Goal: Task Accomplishment & Management: Complete application form

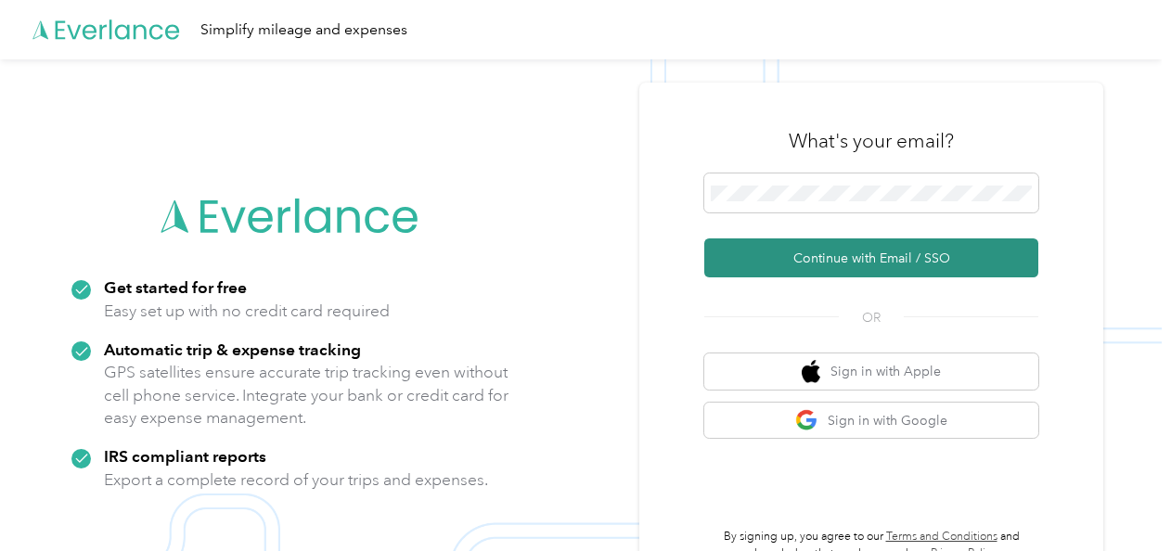
click at [761, 265] on button "Continue with Email / SSO" at bounding box center [871, 258] width 334 height 39
click at [823, 260] on button "Continue with Email / SSO" at bounding box center [871, 258] width 334 height 39
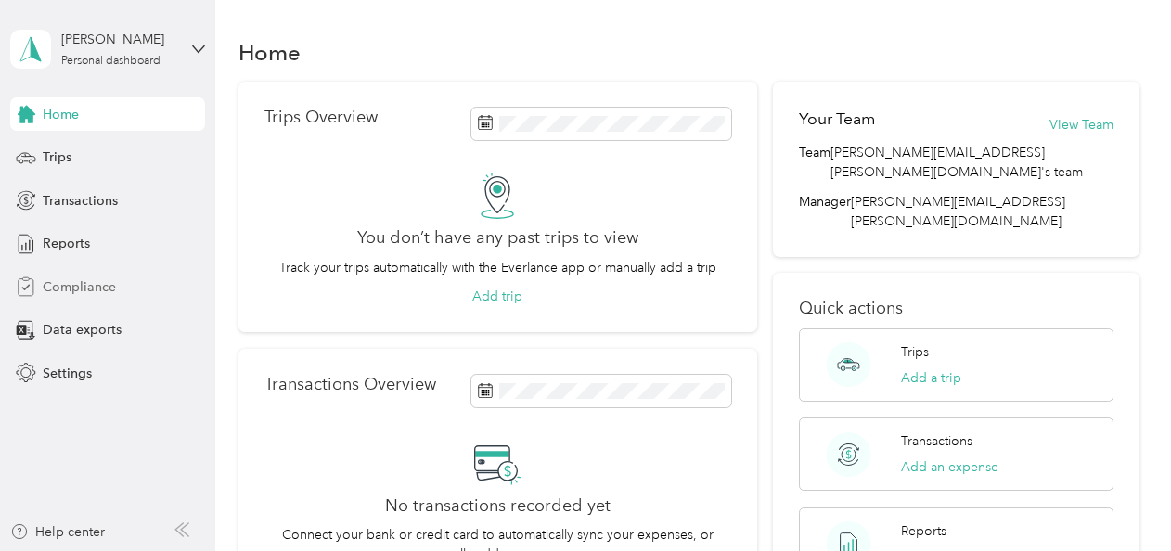
click at [82, 284] on span "Compliance" at bounding box center [79, 287] width 73 height 19
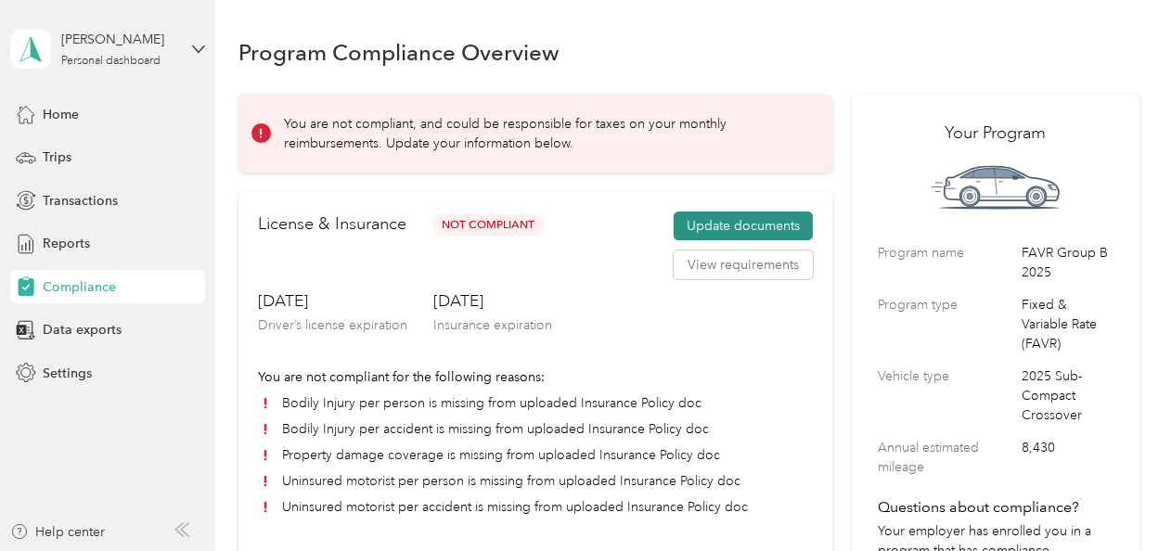
click at [693, 225] on button "Update documents" at bounding box center [743, 227] width 139 height 30
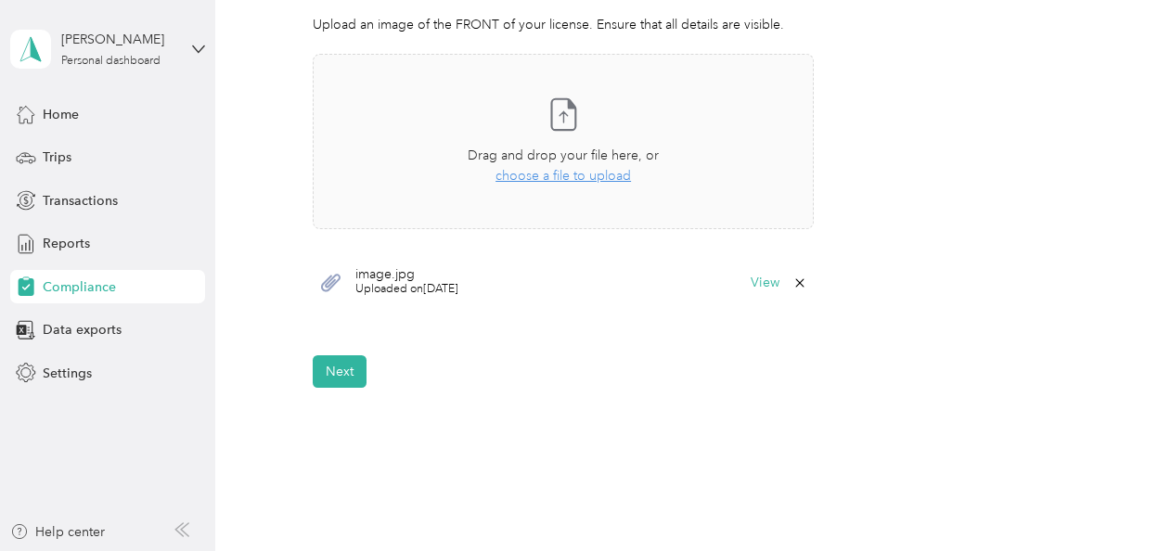
scroll to position [560, 0]
click at [756, 279] on button "View" at bounding box center [765, 281] width 29 height 13
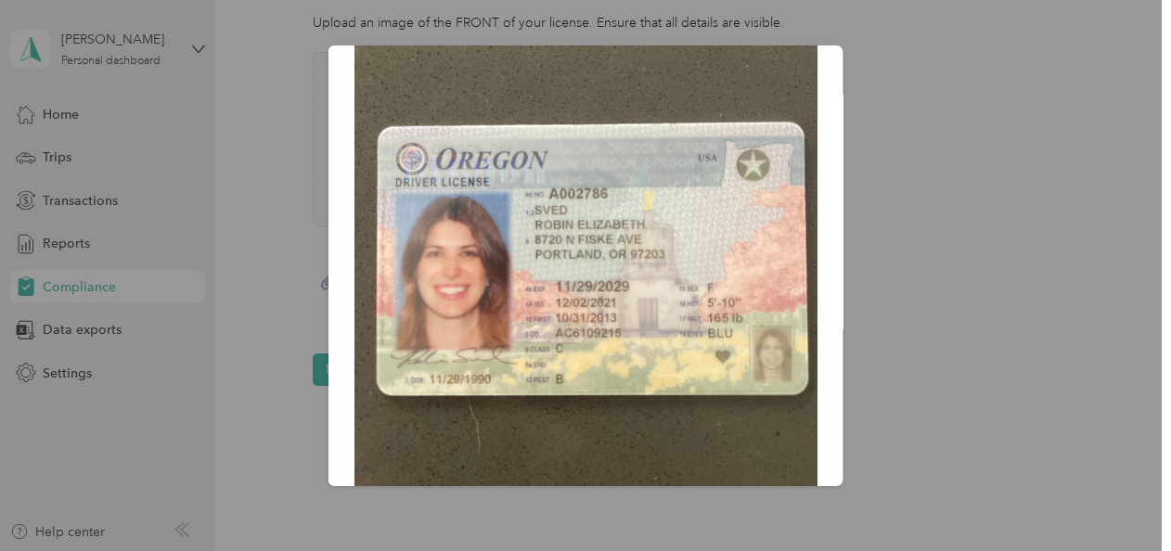
scroll to position [189, 0]
click at [981, 257] on div "image.jpg" at bounding box center [843, 268] width 515 height 446
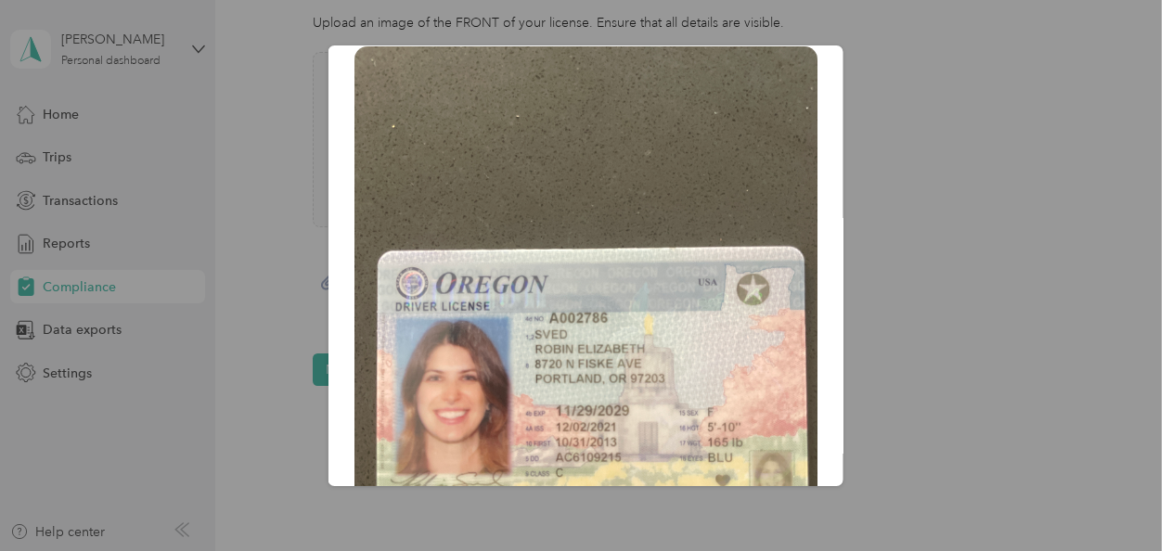
scroll to position [0, 0]
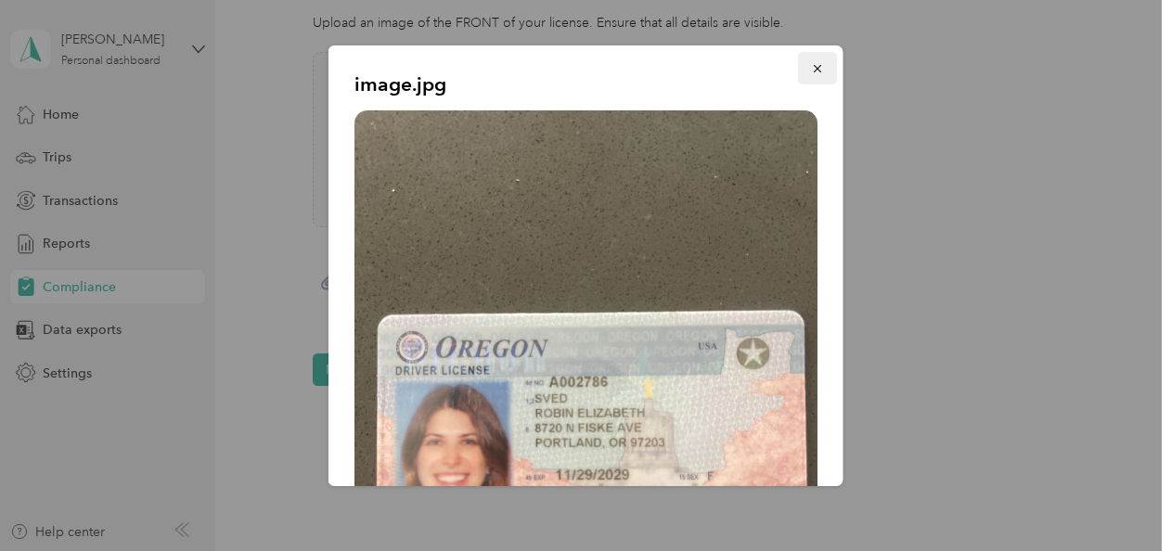
click at [811, 66] on icon "button" at bounding box center [817, 68] width 13 height 13
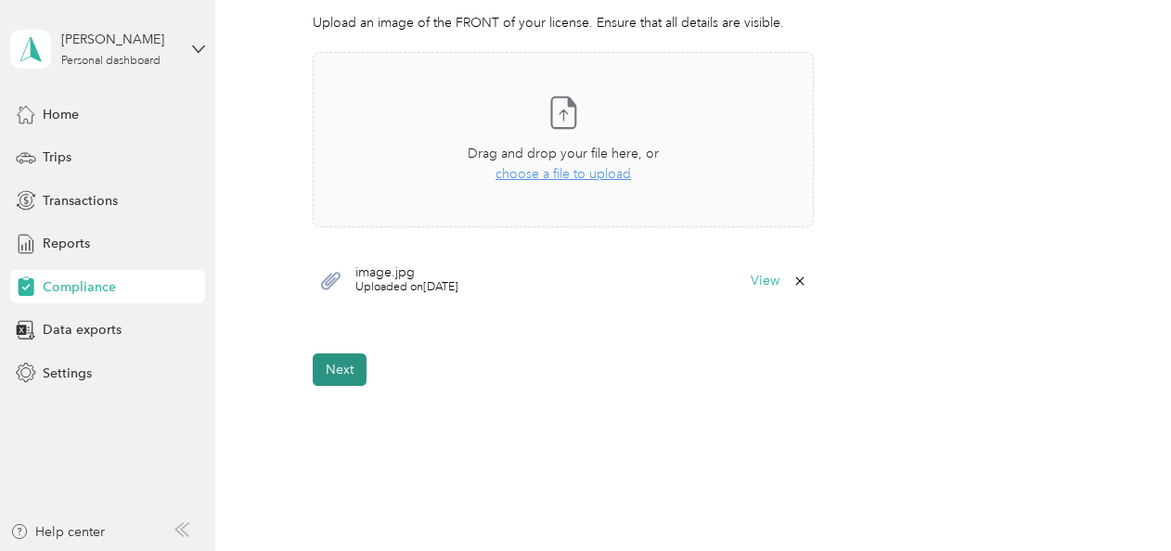
click at [343, 379] on button "Next" at bounding box center [340, 370] width 54 height 32
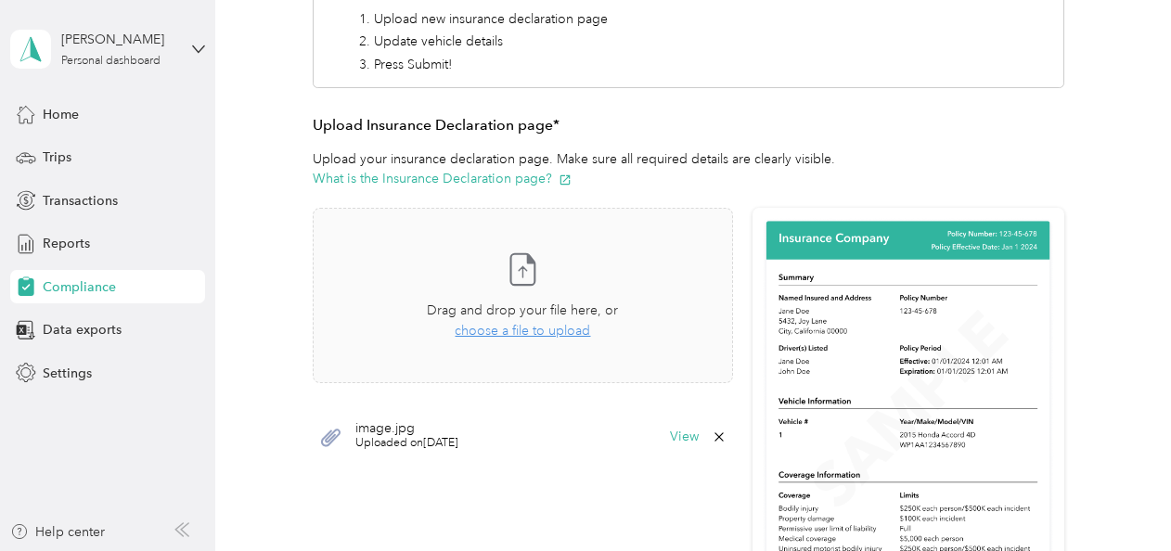
scroll to position [319, 0]
click at [685, 434] on button "View" at bounding box center [684, 438] width 29 height 13
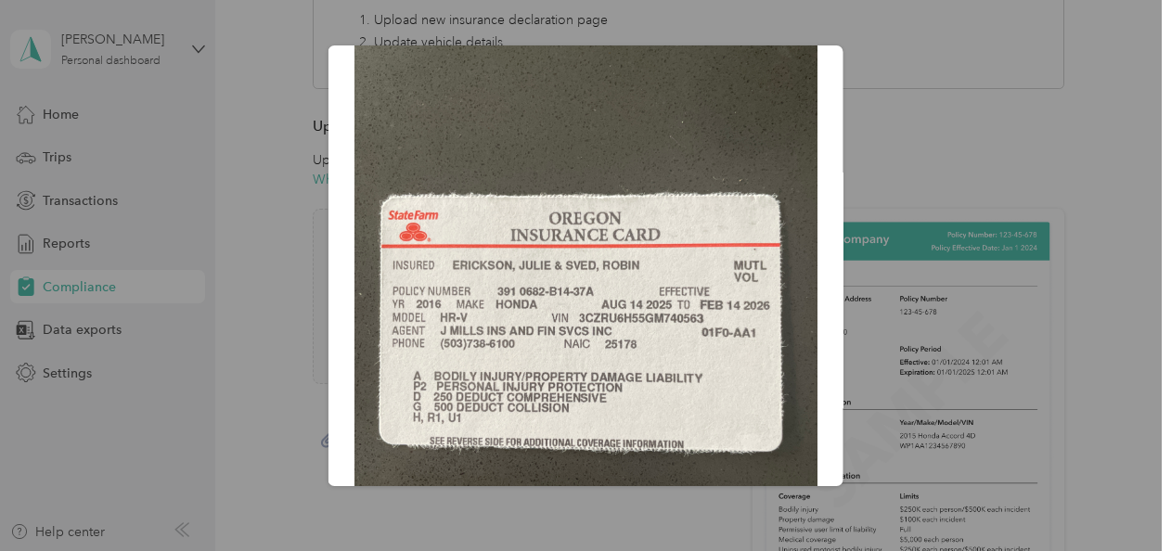
scroll to position [169, 0]
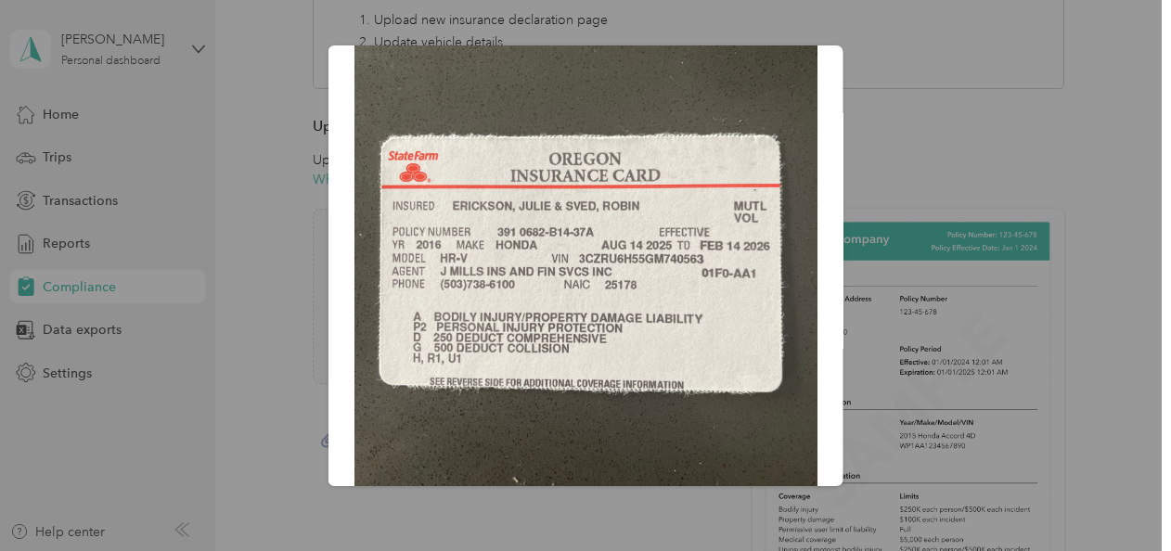
click at [1110, 221] on div at bounding box center [585, 275] width 1171 height 551
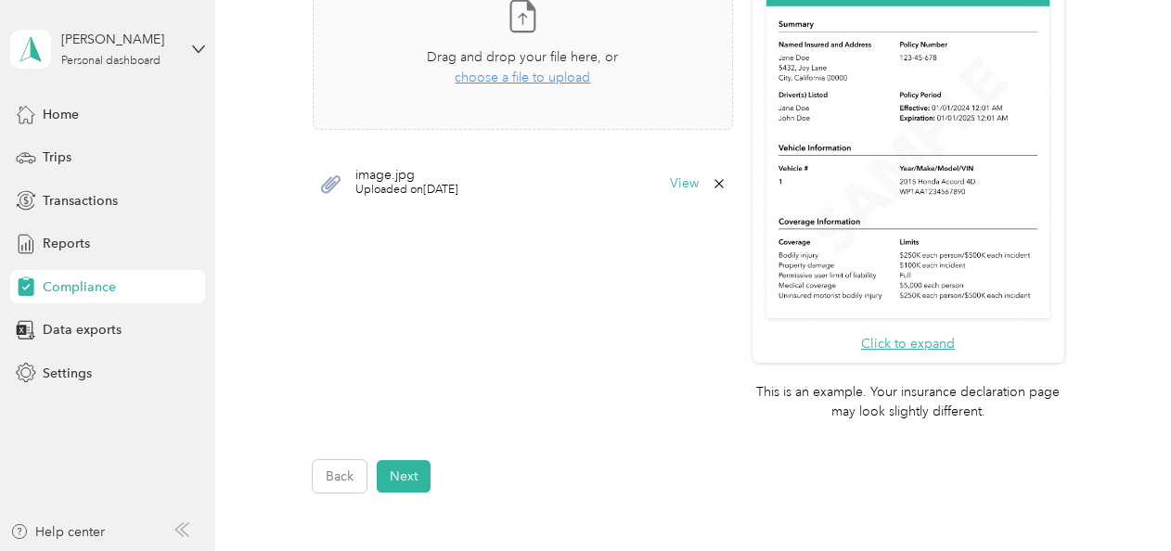
scroll to position [575, 0]
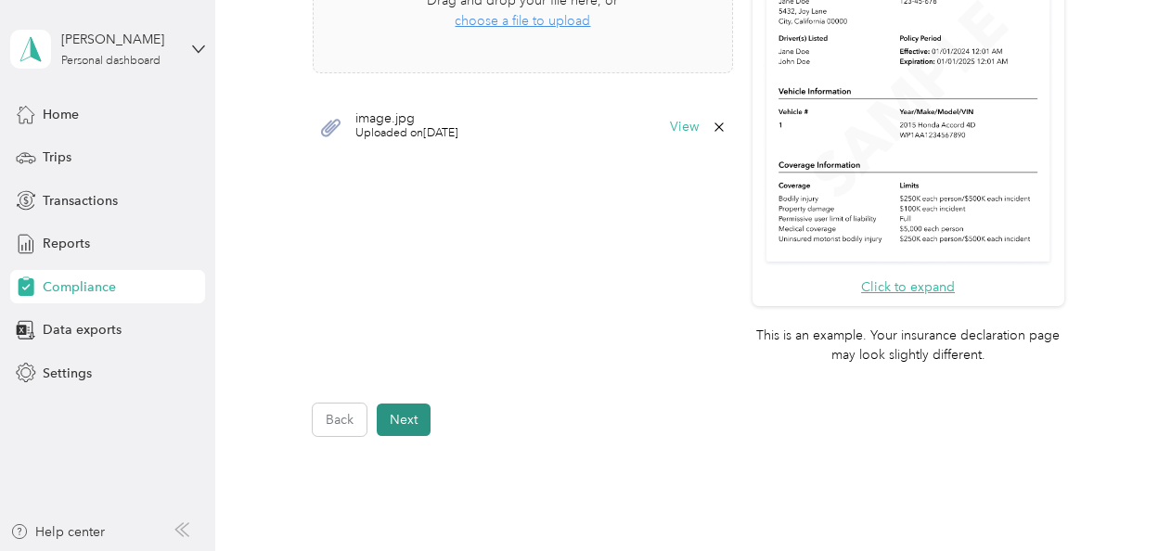
click at [417, 429] on button "Next" at bounding box center [404, 420] width 54 height 32
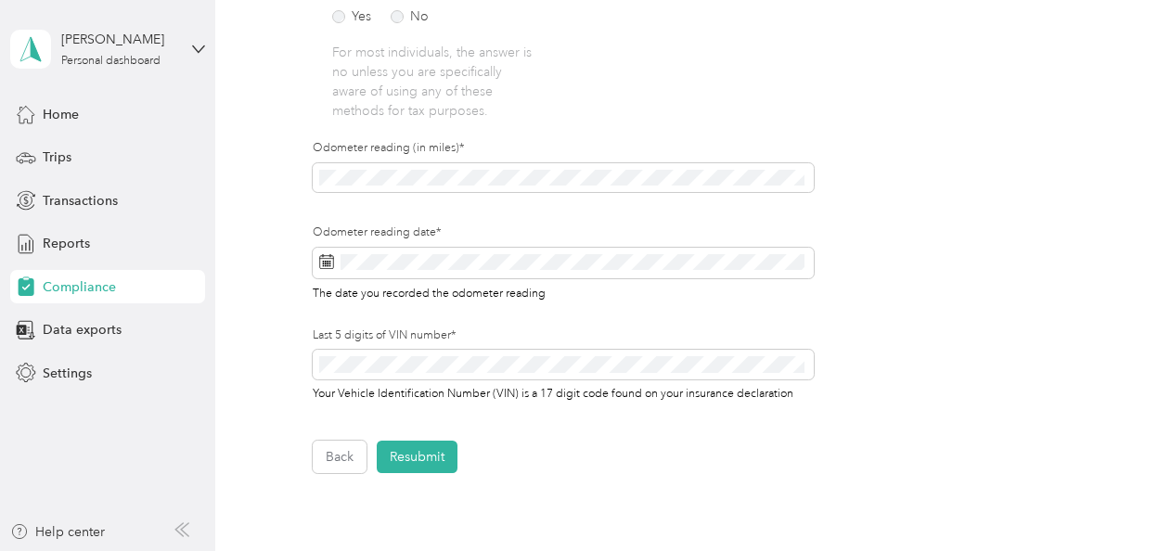
scroll to position [725, 0]
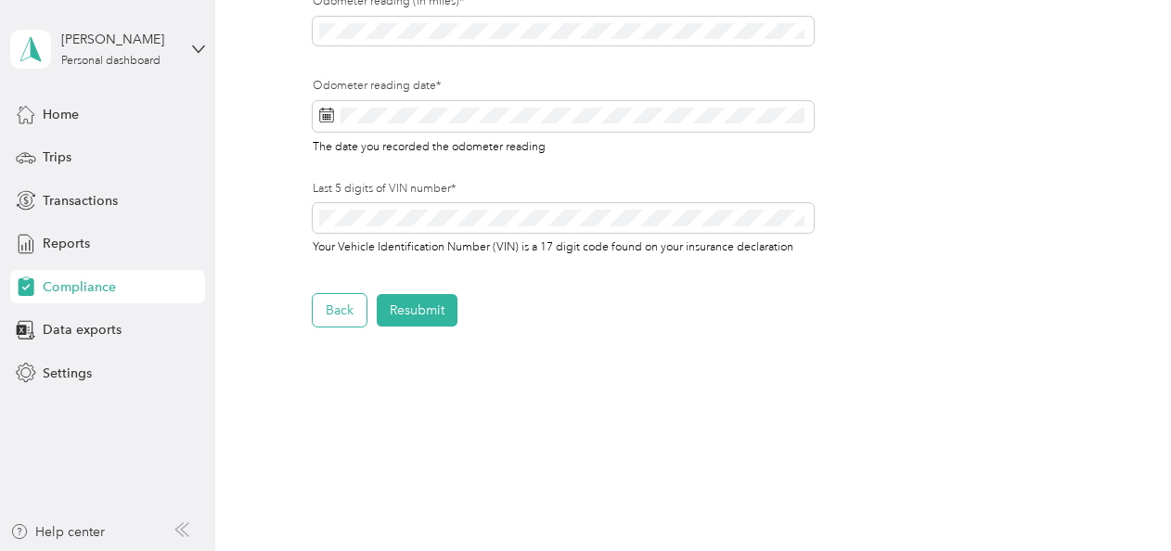
click at [332, 306] on button "Back" at bounding box center [340, 310] width 54 height 32
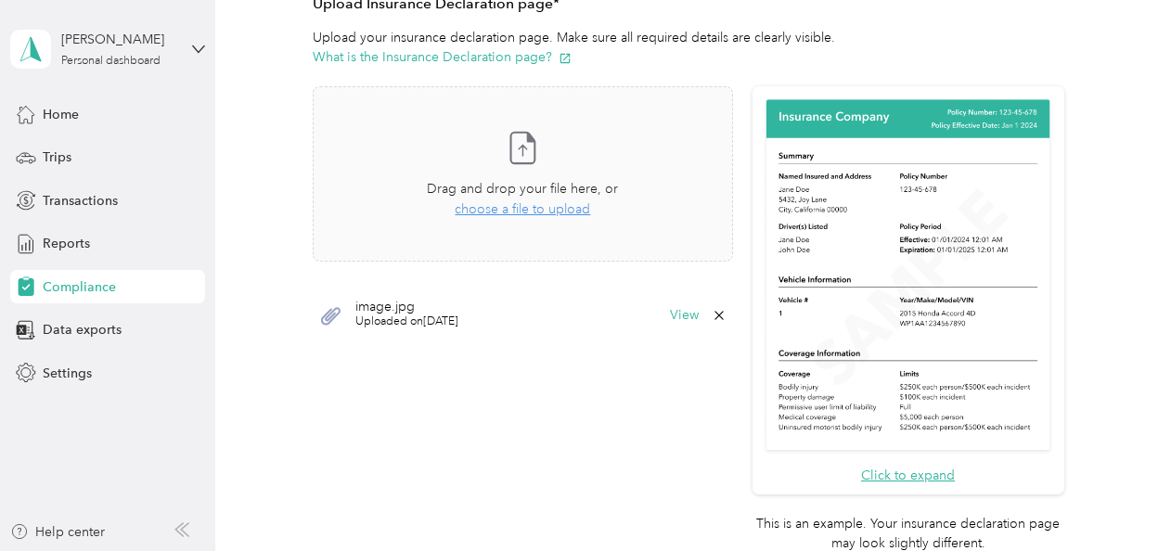
scroll to position [442, 0]
click at [895, 472] on button "Click to expand" at bounding box center [908, 475] width 94 height 19
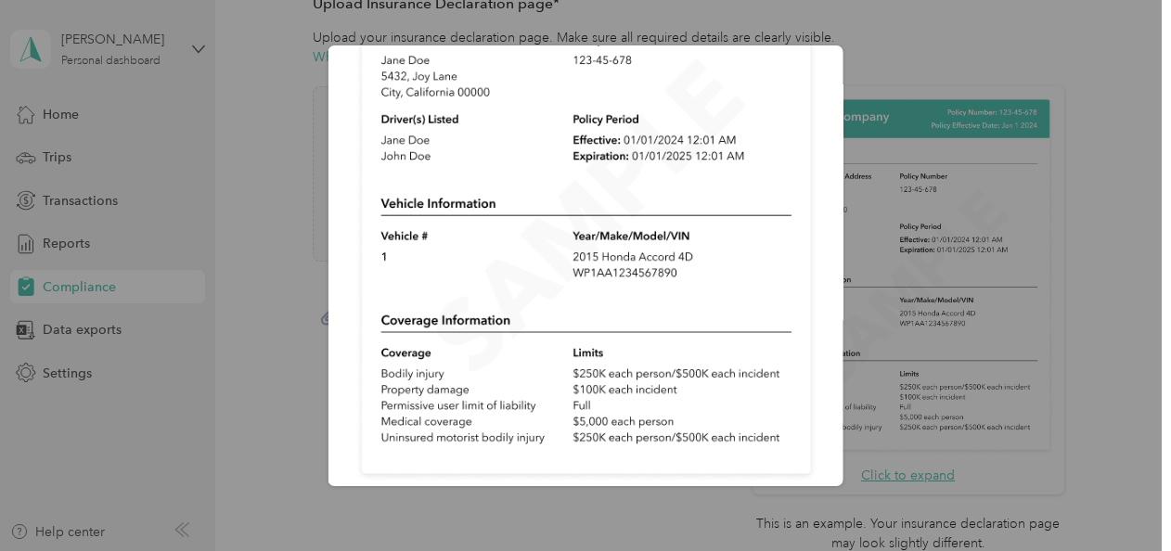
scroll to position [201, 0]
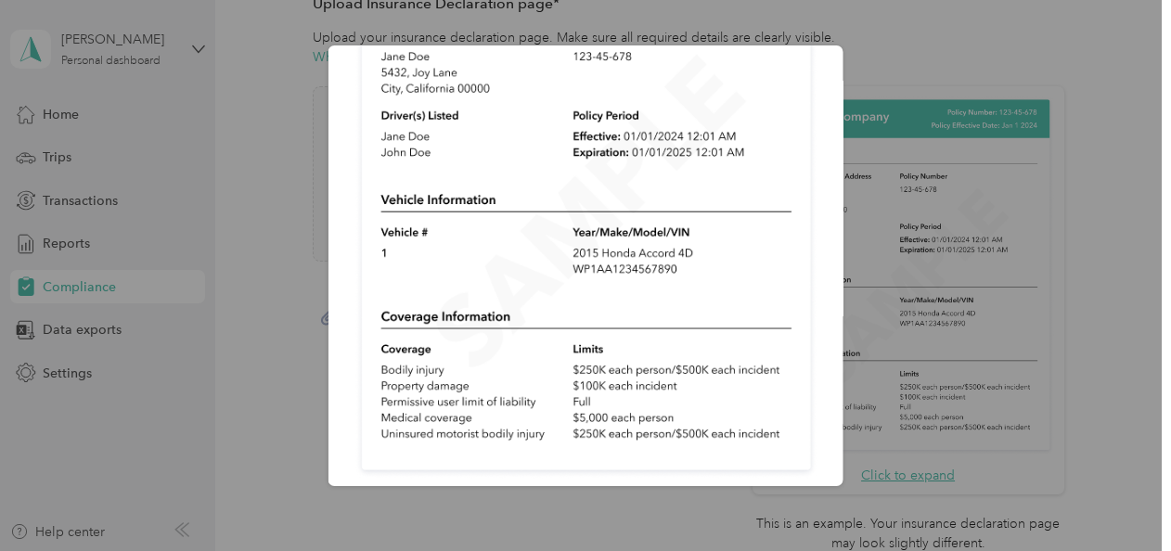
click at [292, 332] on div at bounding box center [585, 275] width 1171 height 551
